Goal: Information Seeking & Learning: Understand process/instructions

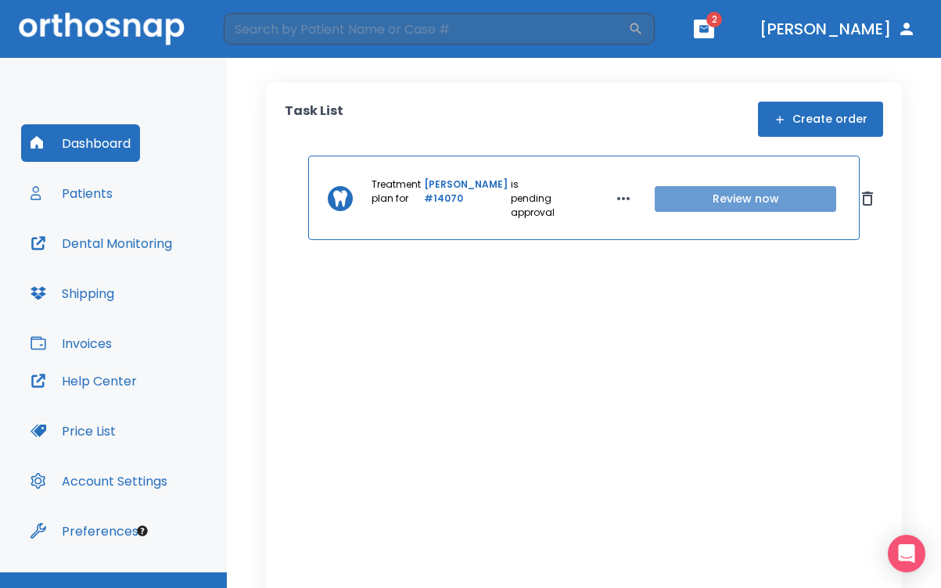
click at [655, 199] on button "Review now" at bounding box center [745, 199] width 181 height 26
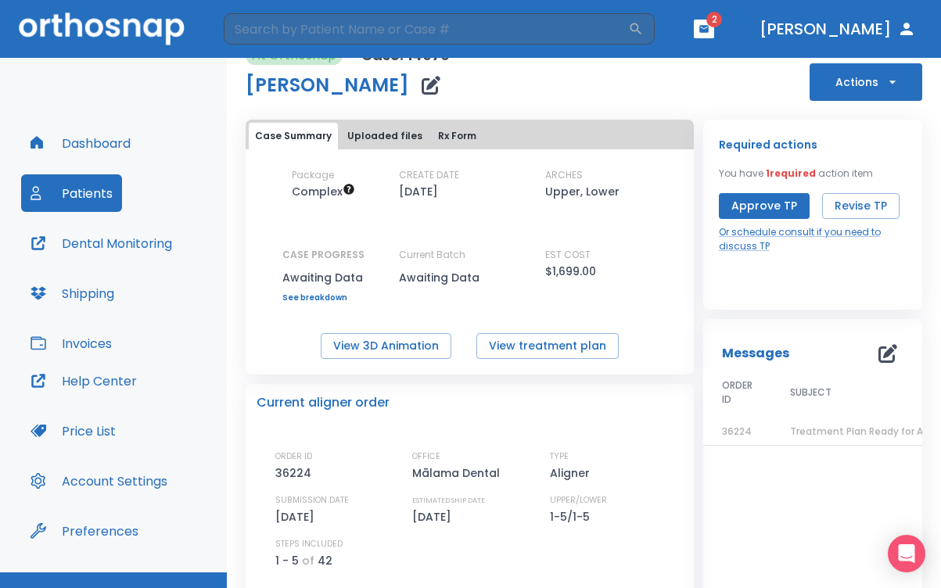
scroll to position [26, 0]
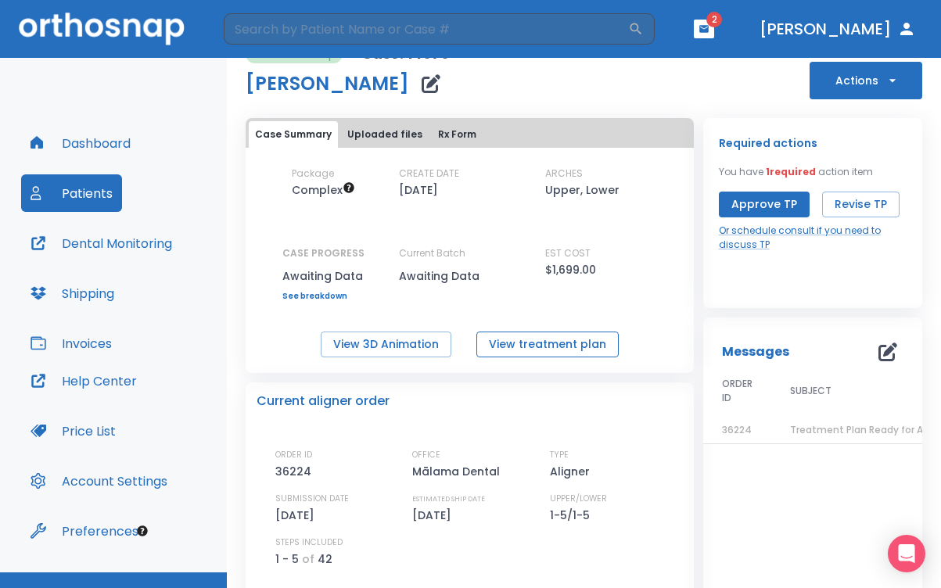
click at [511, 341] on button "View treatment plan" at bounding box center [547, 345] width 142 height 26
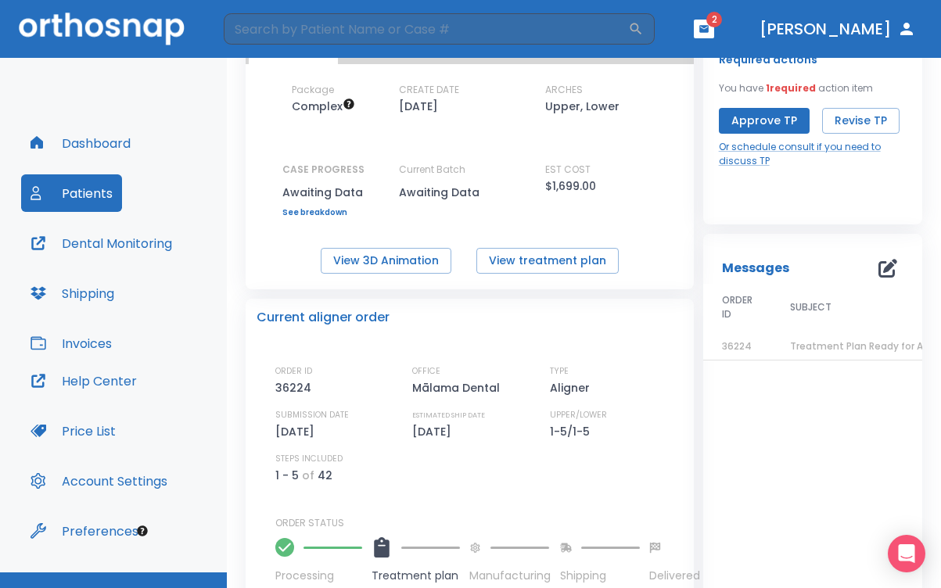
scroll to position [92, 0]
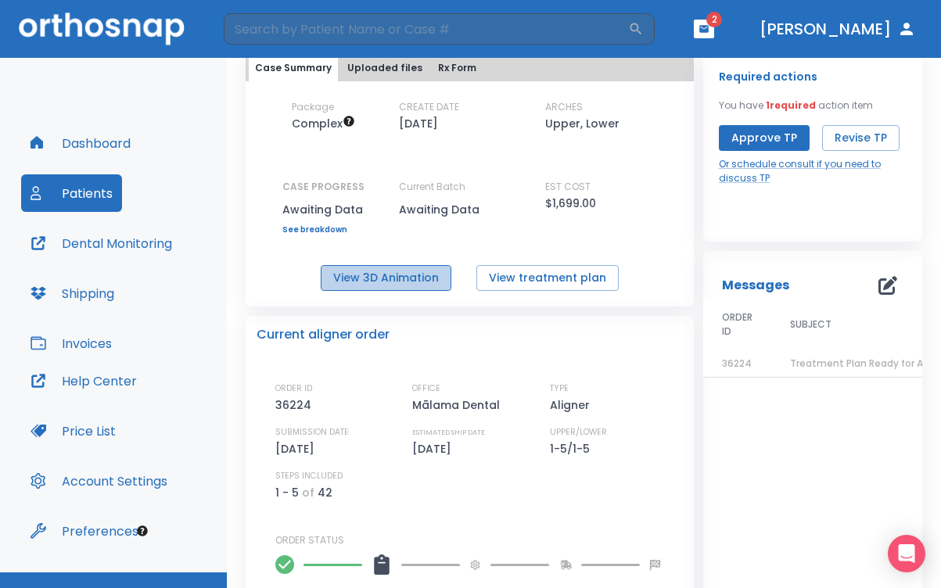
click at [395, 275] on button "View 3D Animation" at bounding box center [386, 278] width 131 height 26
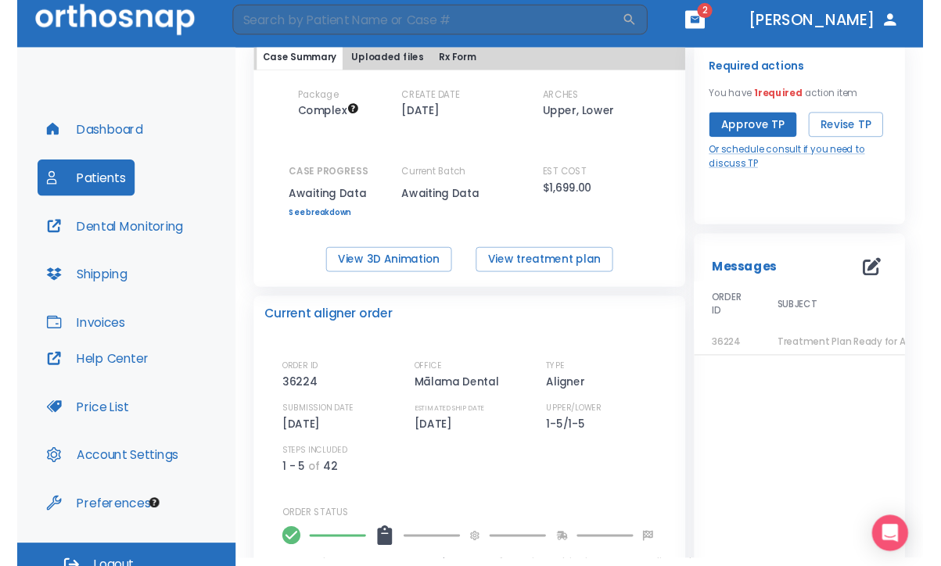
scroll to position [10, 0]
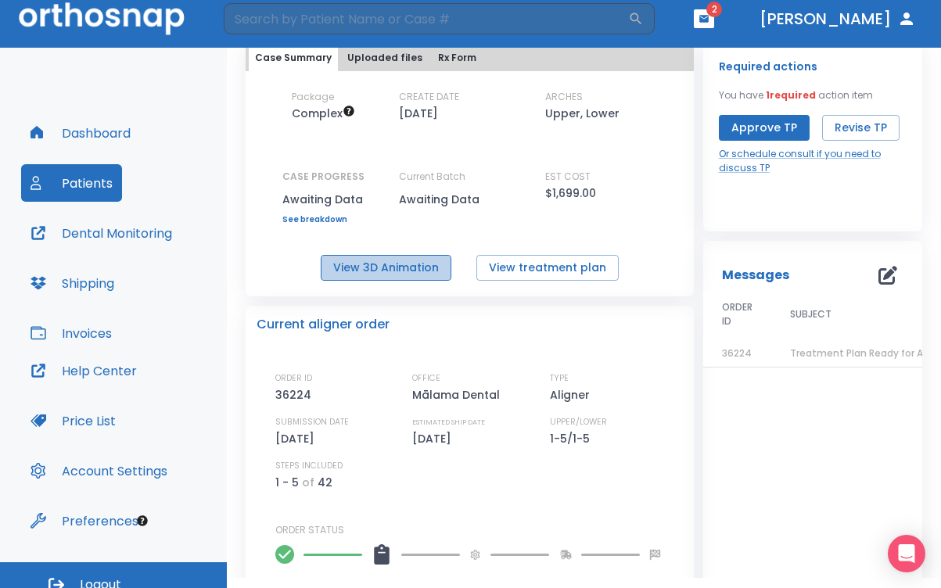
click at [393, 264] on button "View 3D Animation" at bounding box center [386, 268] width 131 height 26
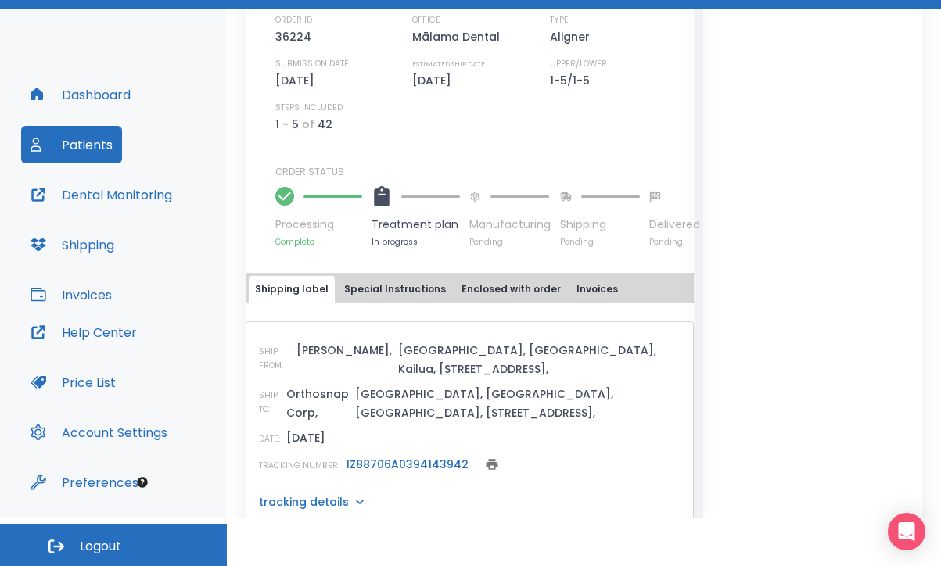
scroll to position [48, 0]
